Goal: Find specific page/section: Find specific page/section

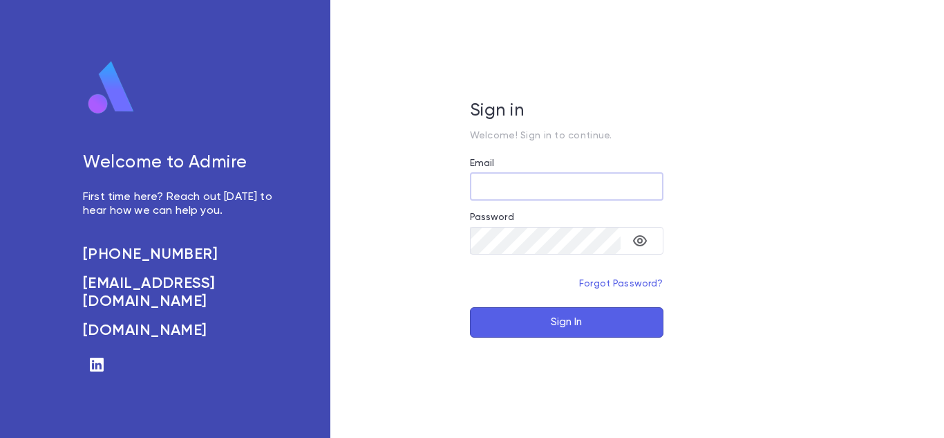
type input "**********"
click at [493, 313] on button "Sign In" at bounding box center [567, 322] width 194 height 30
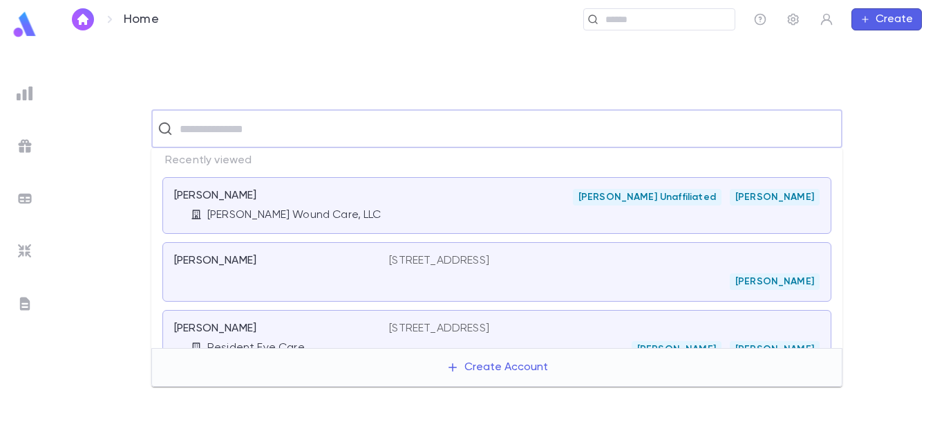
click at [454, 140] on input "text" at bounding box center [506, 128] width 661 height 26
type input "*"
type input "*********"
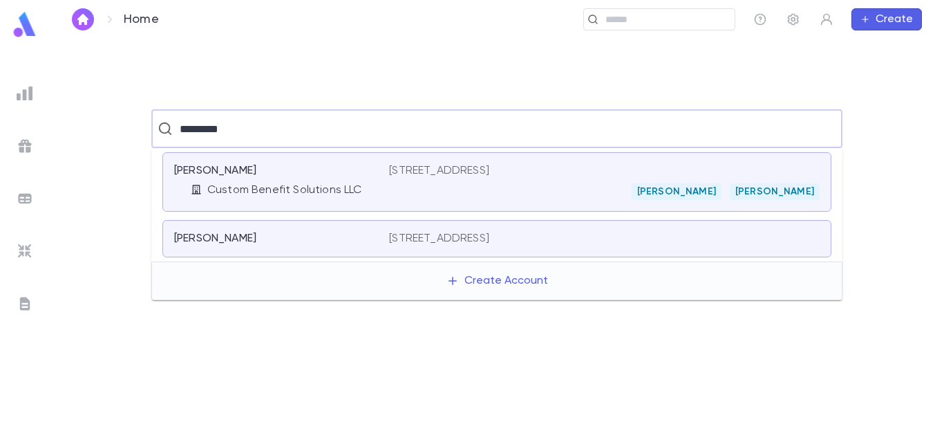
click at [390, 193] on div "[PERSON_NAME] [PERSON_NAME]" at bounding box center [604, 191] width 431 height 17
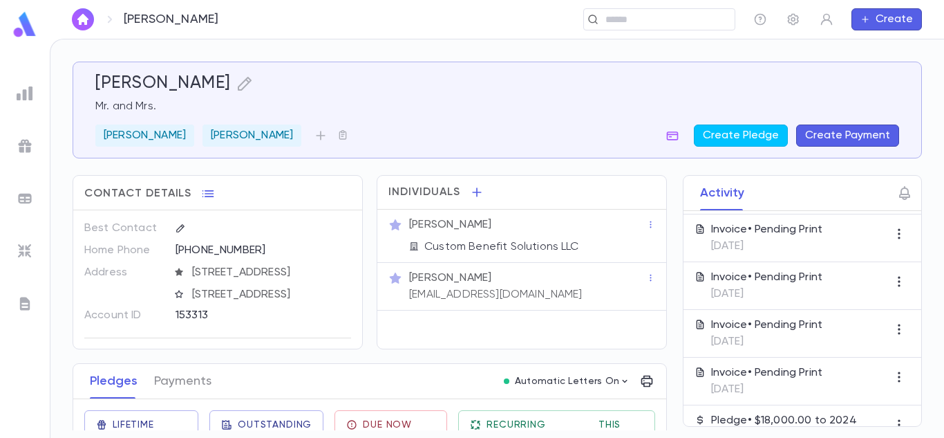
scroll to position [177, 0]
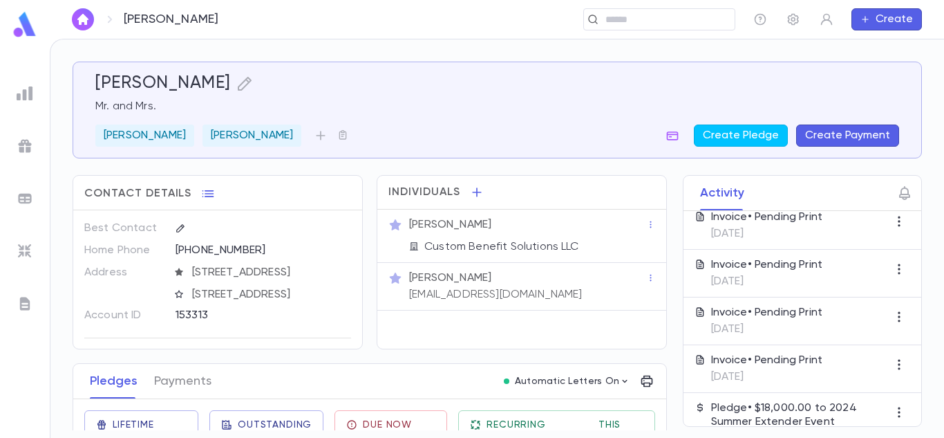
drag, startPoint x: 666, startPoint y: 216, endPoint x: 666, endPoint y: 225, distance: 9.7
click at [666, 225] on div "Activity ​ Type User This Month Invoice • Pending Print [DATE] Earlier Invoice …" at bounding box center [790, 301] width 264 height 252
click at [366, 313] on div "Individuals [PERSON_NAME] Custom Benefit Solutions LLC [PERSON_NAME] [EMAIL_ADD…" at bounding box center [515, 255] width 304 height 188
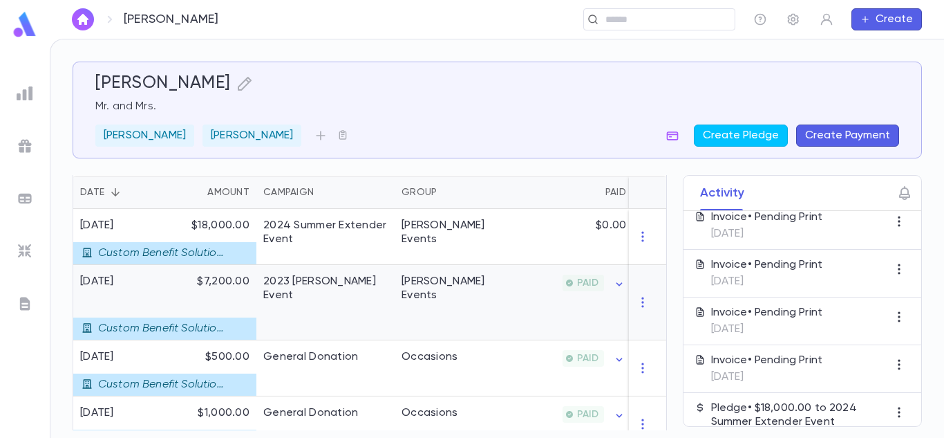
scroll to position [304, 0]
